Goal: Information Seeking & Learning: Learn about a topic

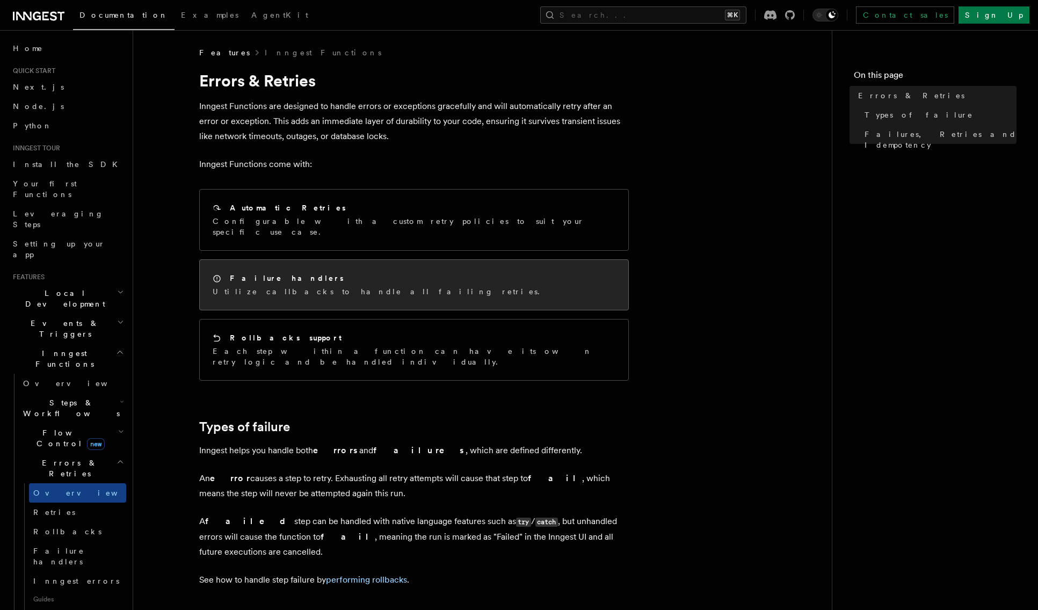
click at [401, 288] on div "Failure handlers Utilize callbacks to handle all failing retries." at bounding box center [414, 285] width 429 height 50
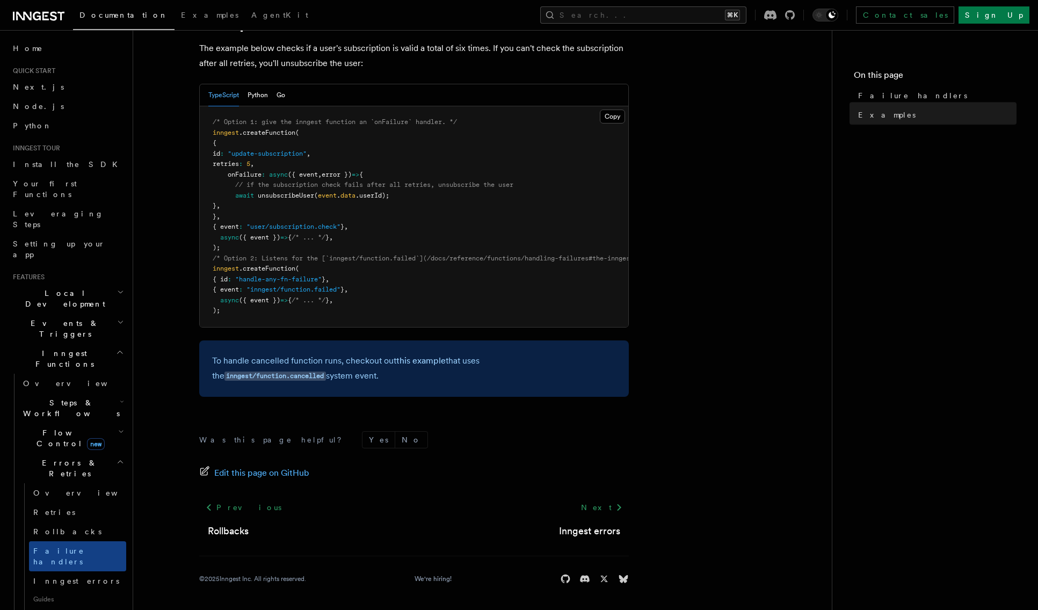
scroll to position [196, 0]
click at [70, 571] on link "Inngest errors" at bounding box center [77, 580] width 97 height 19
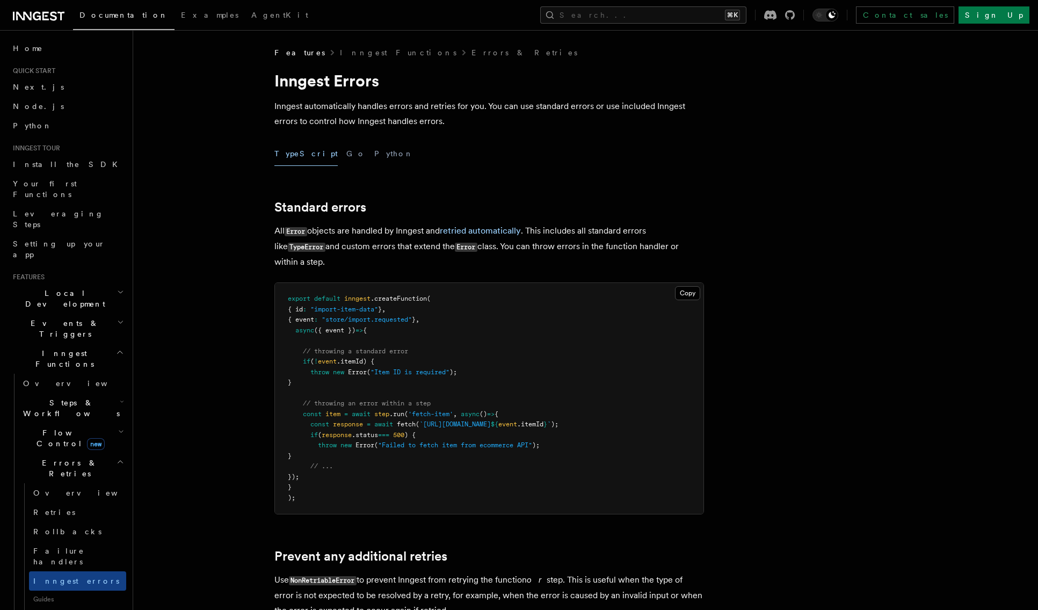
click at [119, 431] on icon "button" at bounding box center [121, 432] width 4 height 2
click at [75, 499] on span "Concurrency" at bounding box center [68, 503] width 71 height 9
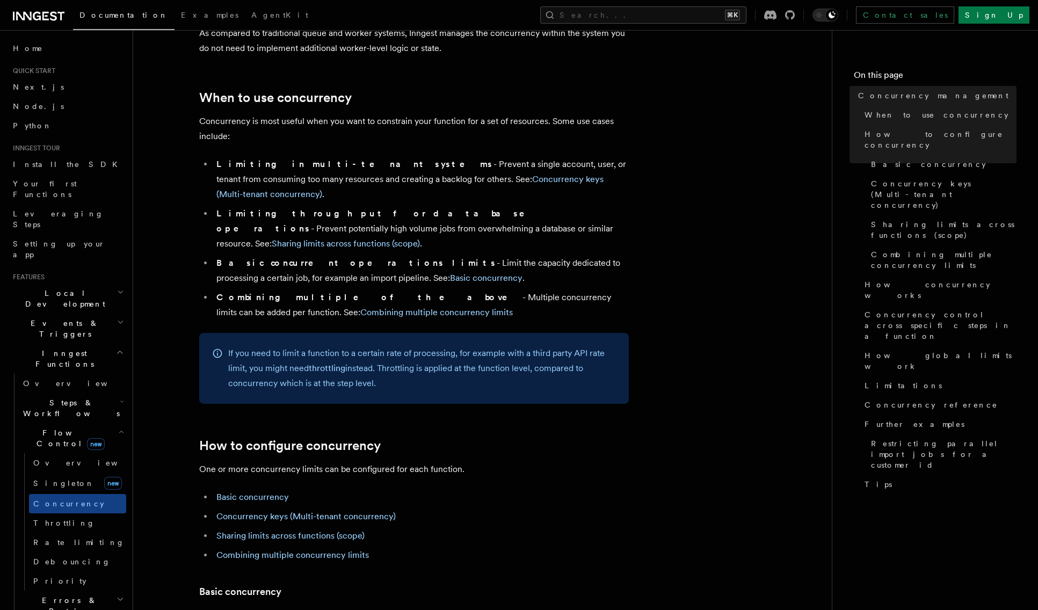
scroll to position [227, 0]
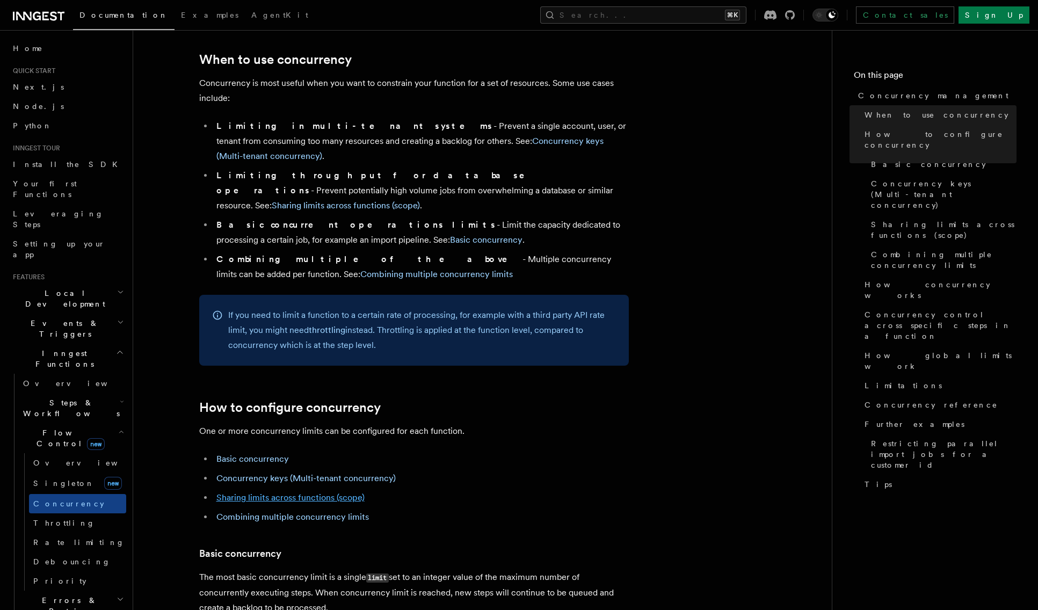
click at [275, 492] on link "Sharing limits across functions (scope)" at bounding box center [290, 497] width 148 height 10
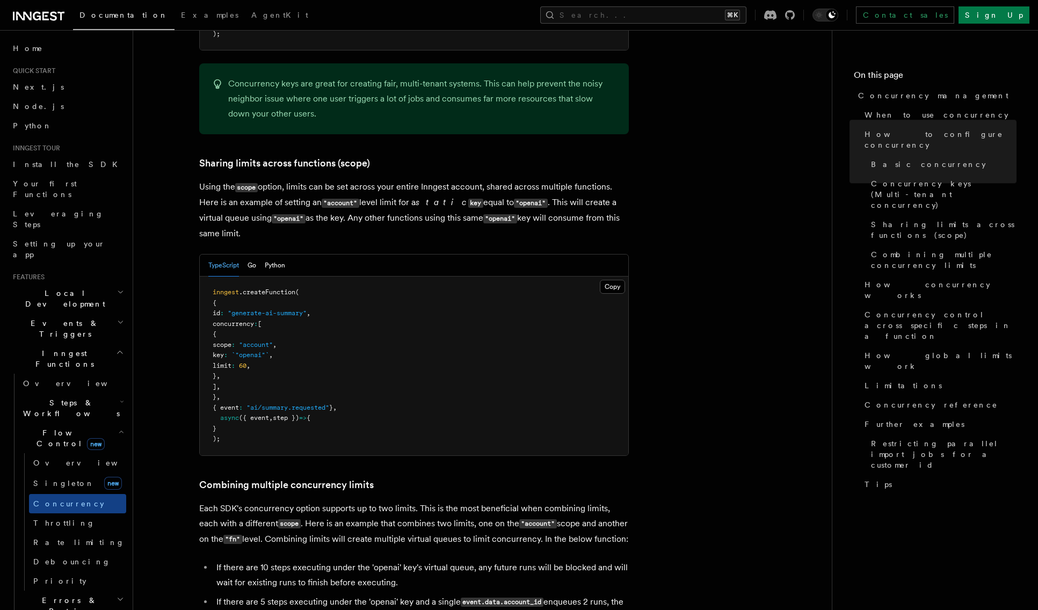
scroll to position [1293, 0]
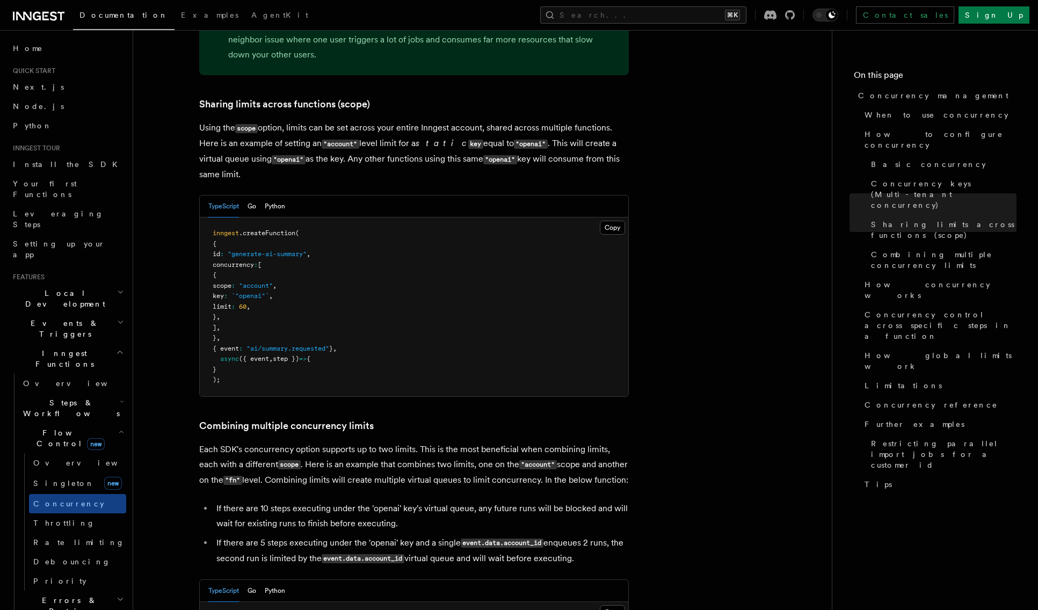
click at [116, 393] on h2 "Steps & Workflows" at bounding box center [72, 408] width 107 height 30
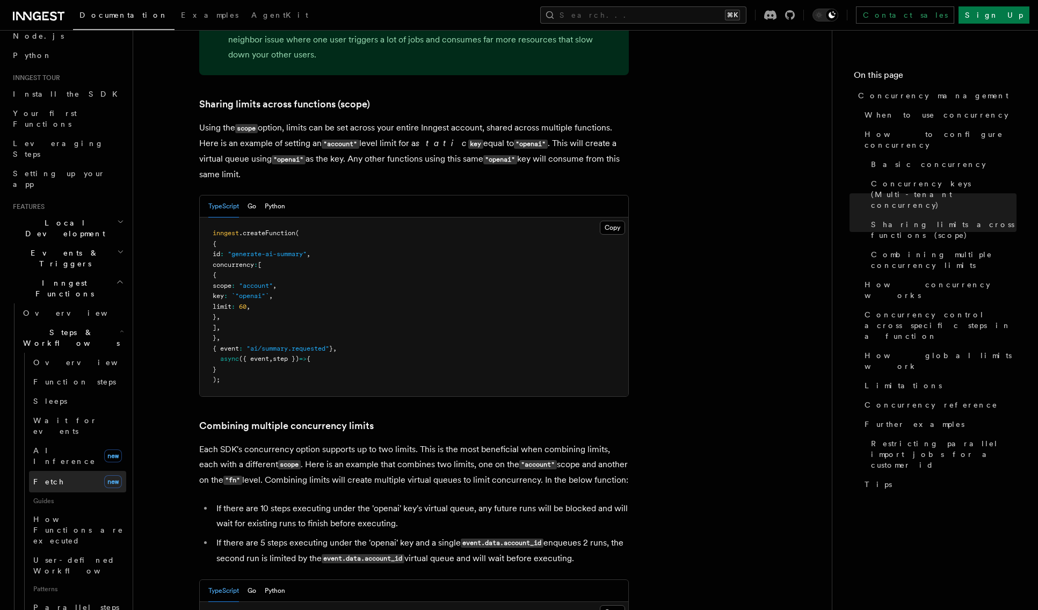
scroll to position [72, 0]
click at [94, 596] on link "Parallel steps" at bounding box center [77, 605] width 97 height 19
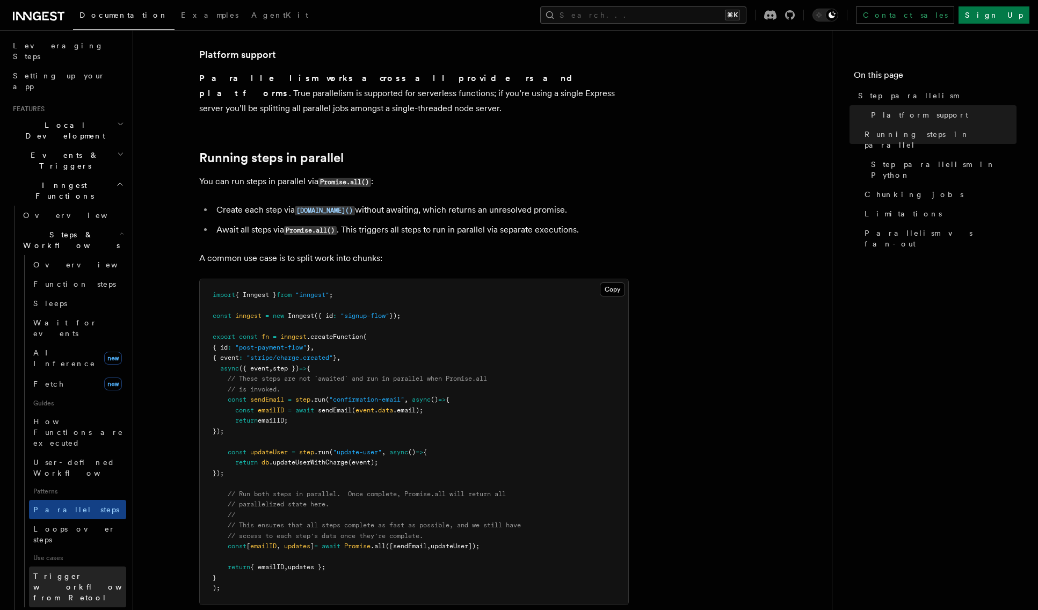
scroll to position [169, 0]
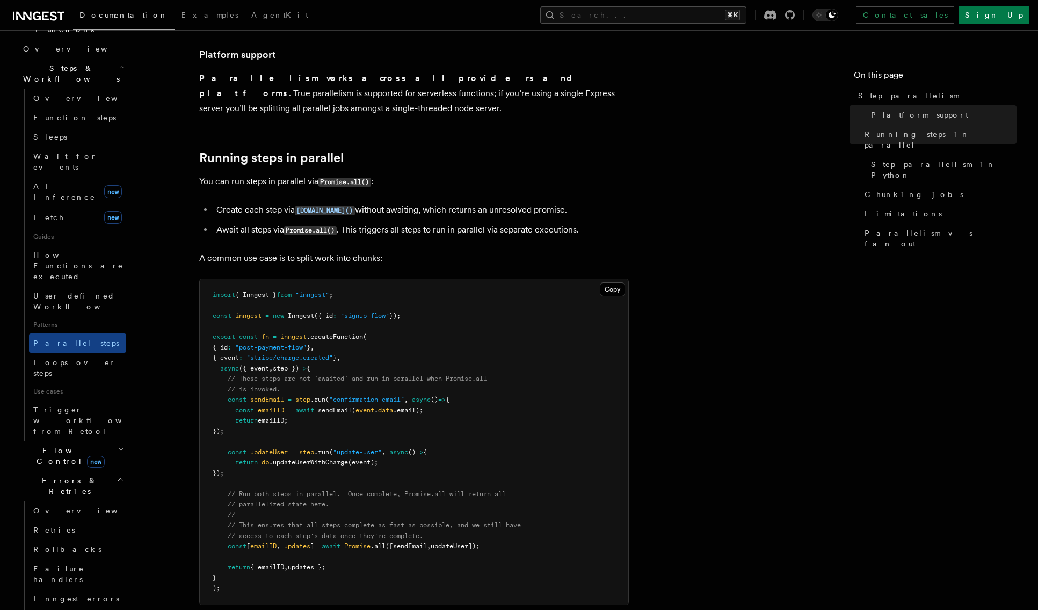
scroll to position [339, 0]
click at [83, 496] on link "Overview" at bounding box center [77, 505] width 97 height 19
